Goal: Task Accomplishment & Management: Manage account settings

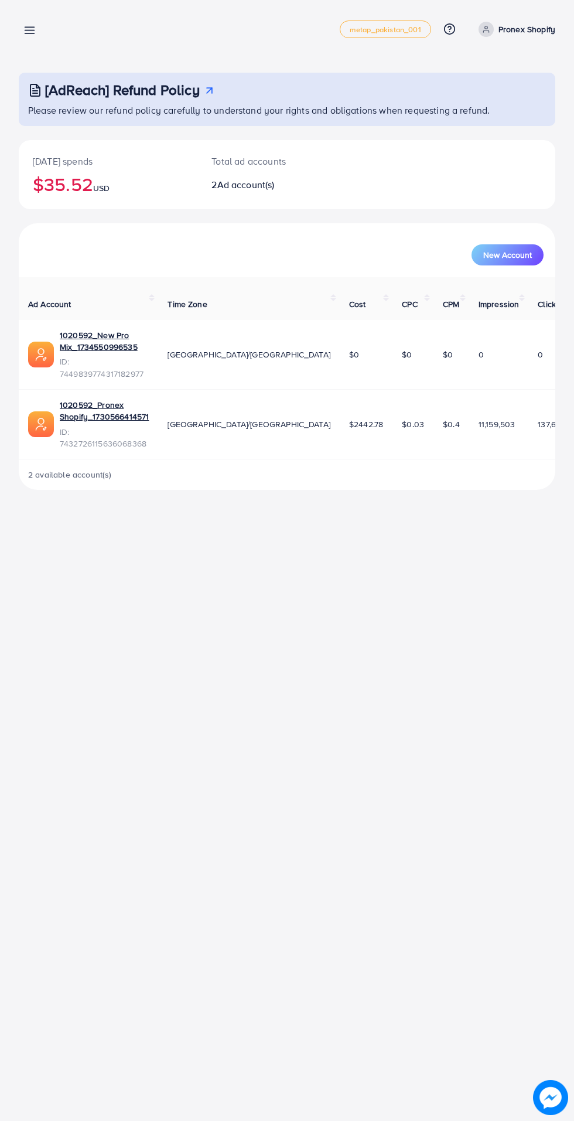
click at [29, 32] on icon at bounding box center [29, 30] width 12 height 12
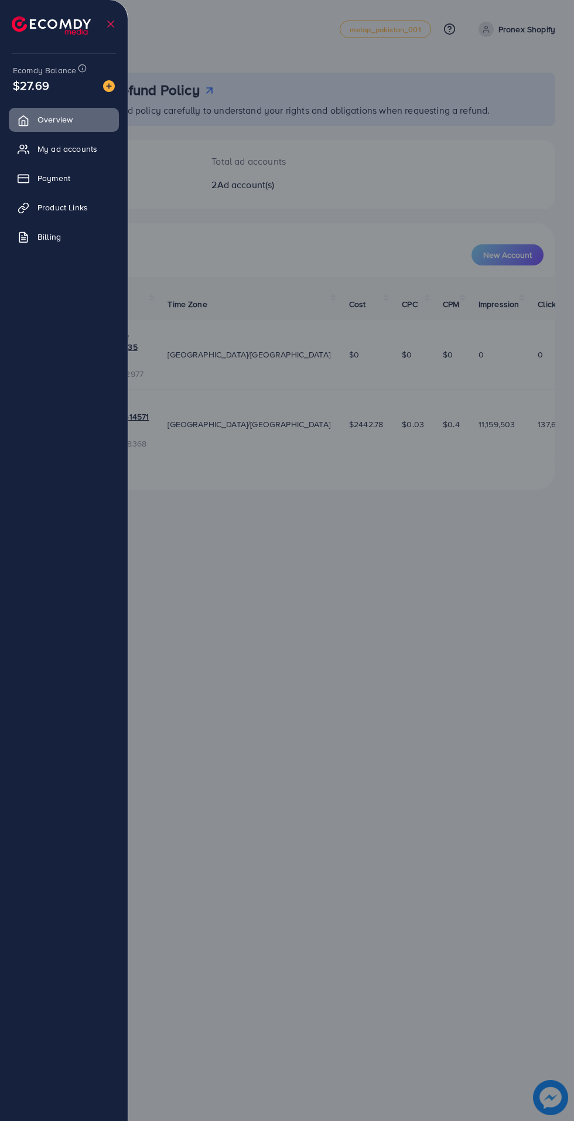
click at [90, 149] on span "My ad accounts" at bounding box center [67, 149] width 60 height 12
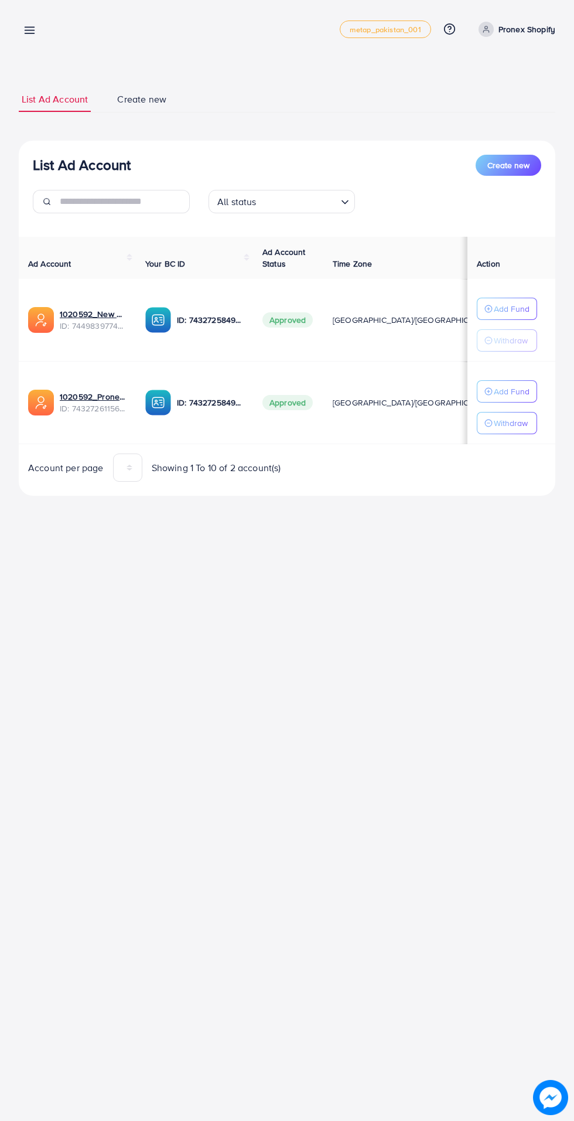
click at [24, 30] on icon at bounding box center [29, 30] width 12 height 12
